Goal: Obtain resource: Download file/media

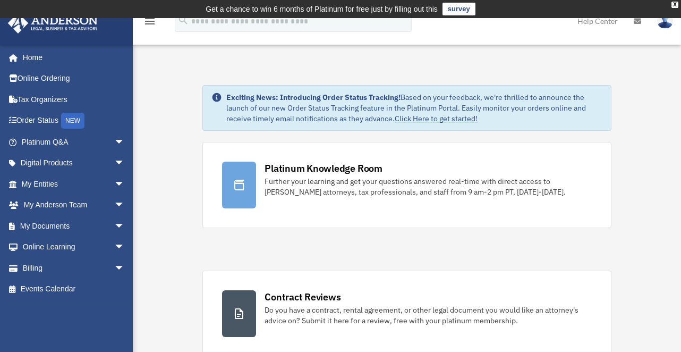
click at [100, 328] on div "[EMAIL_ADDRESS][DOMAIN_NAME] Sign Out [EMAIL_ADDRESS][DOMAIN_NAME] Home Online …" at bounding box center [66, 220] width 133 height 352
click at [33, 228] on link "My Documents arrow_drop_down" at bounding box center [73, 225] width 133 height 21
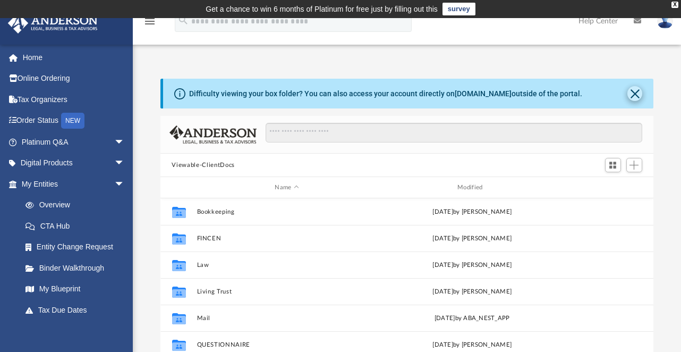
scroll to position [233, 485]
click at [636, 97] on button "Close" at bounding box center [635, 93] width 15 height 15
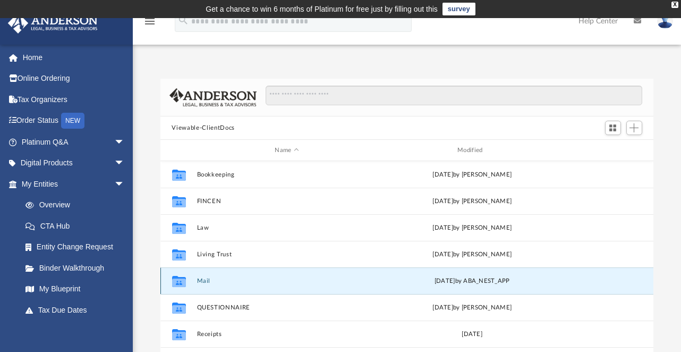
click at [204, 282] on button "Mail" at bounding box center [287, 280] width 181 height 7
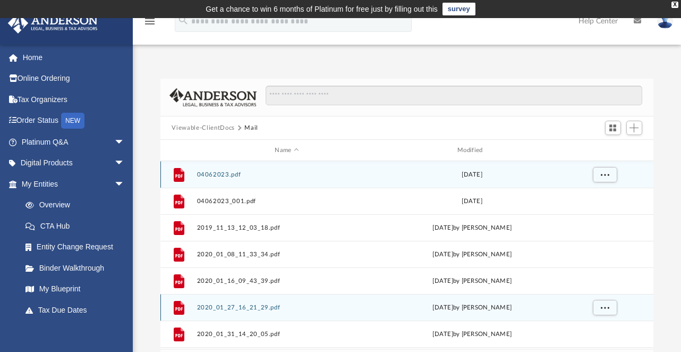
scroll to position [9, 9]
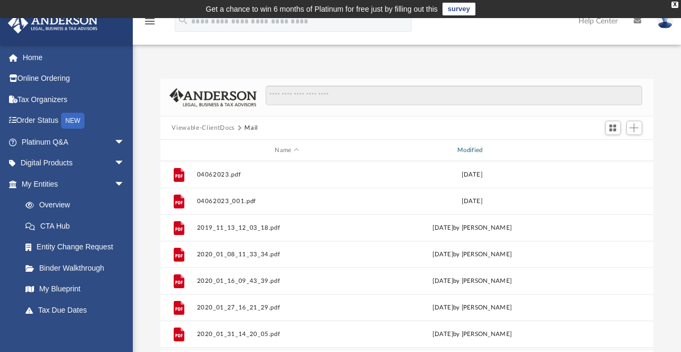
click at [464, 150] on div "Modified" at bounding box center [472, 151] width 181 height 10
click at [468, 151] on div "Modified" at bounding box center [472, 151] width 181 height 10
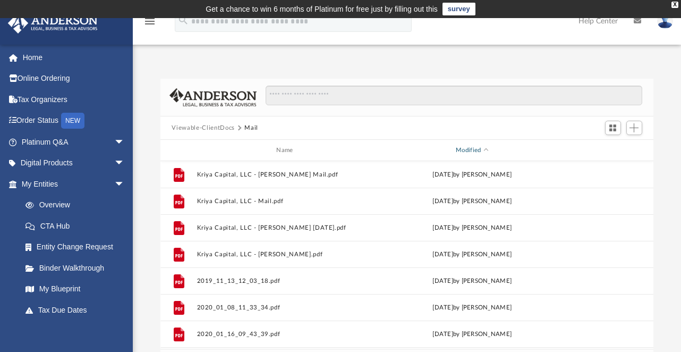
click at [467, 150] on div "Modified" at bounding box center [472, 151] width 181 height 10
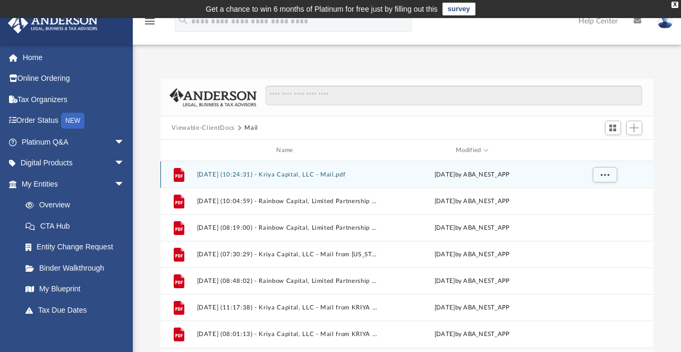
click at [292, 172] on button "[DATE] (10:24:31) - Kriya Capital, LLC - Mail.pdf" at bounding box center [287, 174] width 181 height 7
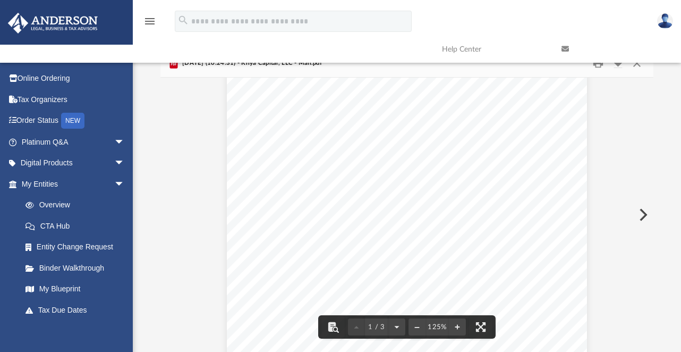
scroll to position [0, 0]
click at [641, 66] on link at bounding box center [614, 49] width 120 height 42
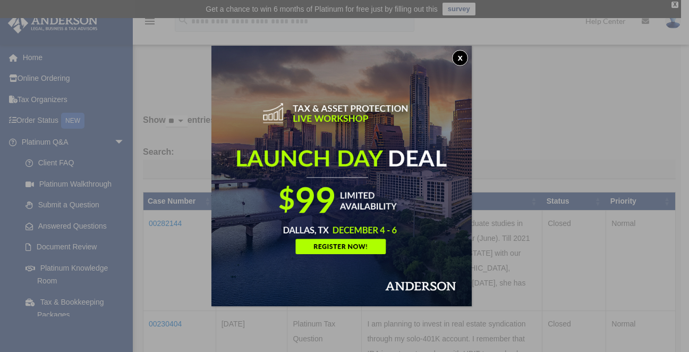
click at [468, 58] on button "x" at bounding box center [460, 58] width 16 height 16
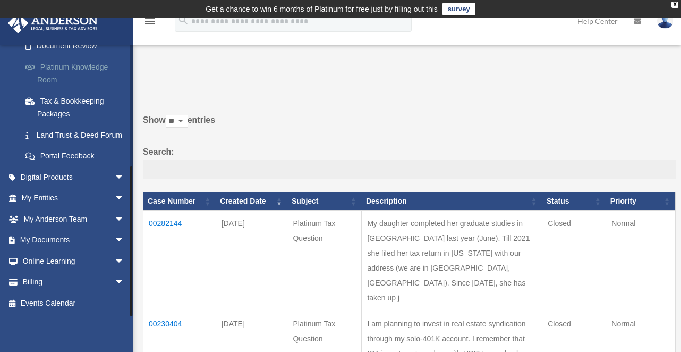
scroll to position [213, 0]
click at [64, 241] on link "My Documents arrow_drop_down" at bounding box center [73, 240] width 133 height 21
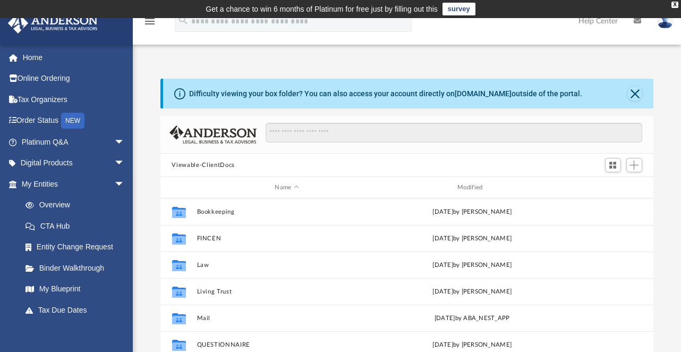
click at [671, 129] on div "Difficulty viewing your box folder? You can also access your account directly o…" at bounding box center [407, 249] width 549 height 340
click at [672, 127] on div "Difficulty viewing your box folder? You can also access your account directly o…" at bounding box center [407, 249] width 549 height 340
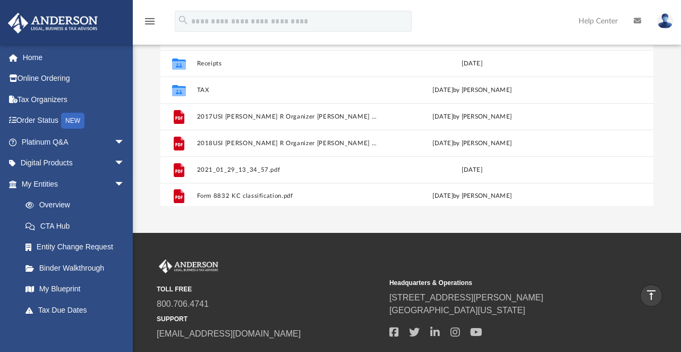
scroll to position [98, 0]
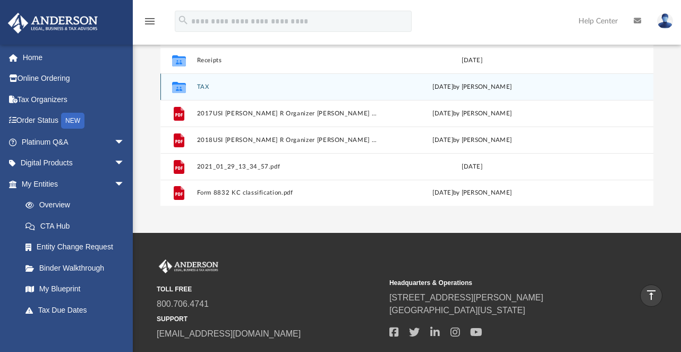
click at [206, 86] on button "TAX" at bounding box center [287, 86] width 181 height 7
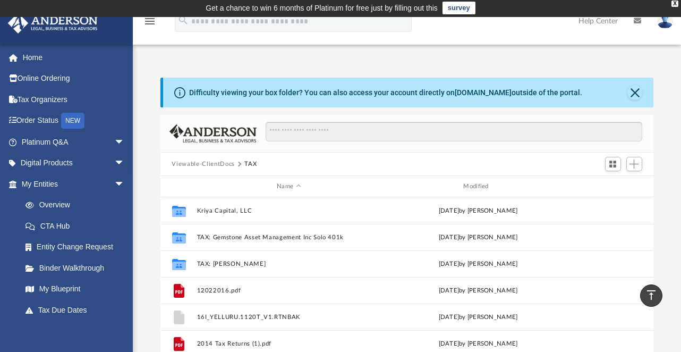
scroll to position [0, 0]
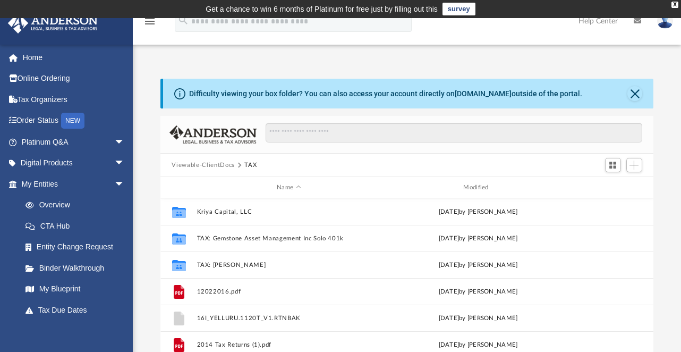
click at [624, 56] on div "Difficulty viewing your box folder? You can also access your account directly o…" at bounding box center [407, 237] width 549 height 362
click at [189, 167] on button "Viewable-ClientDocs" at bounding box center [203, 166] width 63 height 10
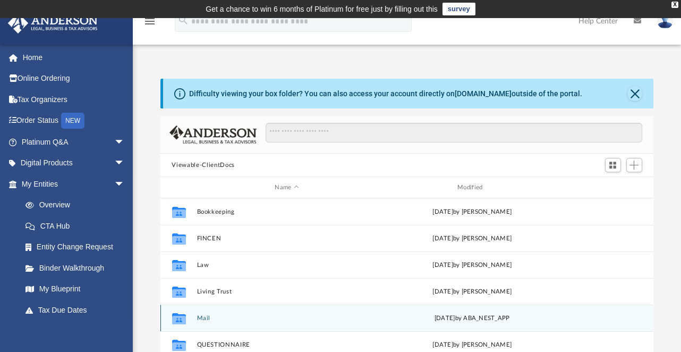
click at [199, 315] on button "Mail" at bounding box center [287, 318] width 181 height 7
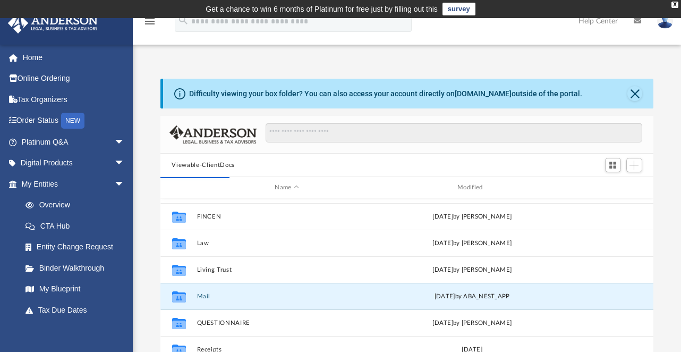
scroll to position [53, 0]
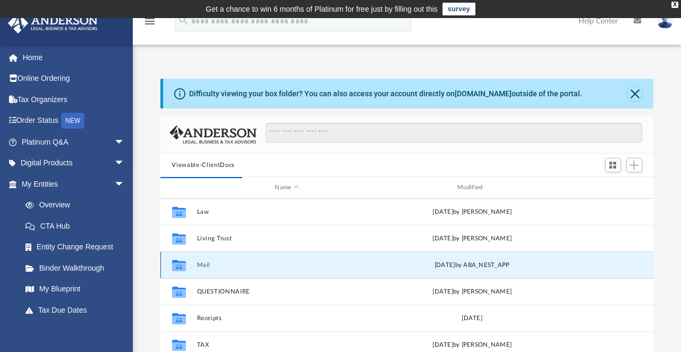
click at [204, 263] on button "Mail" at bounding box center [287, 265] width 181 height 7
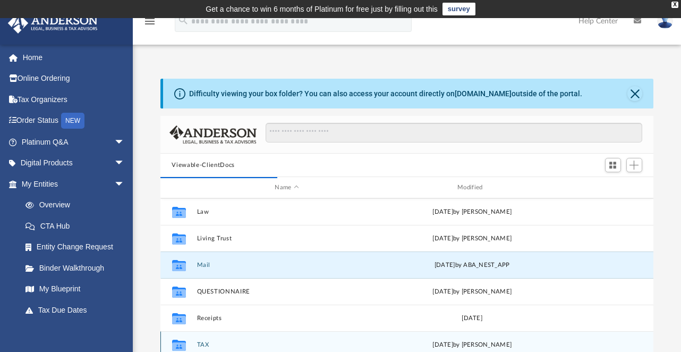
scroll to position [9, 9]
